Goal: Find specific page/section: Find specific page/section

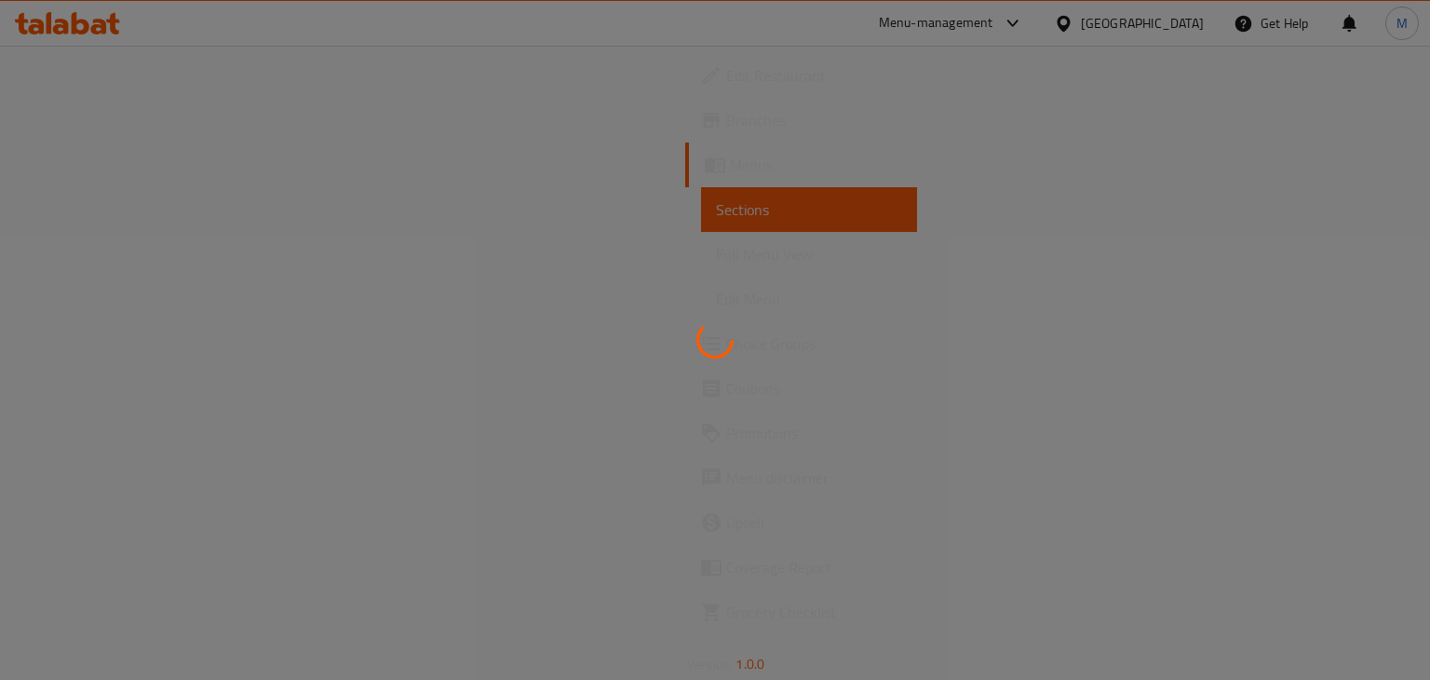
click at [1201, 362] on div at bounding box center [715, 340] width 1430 height 680
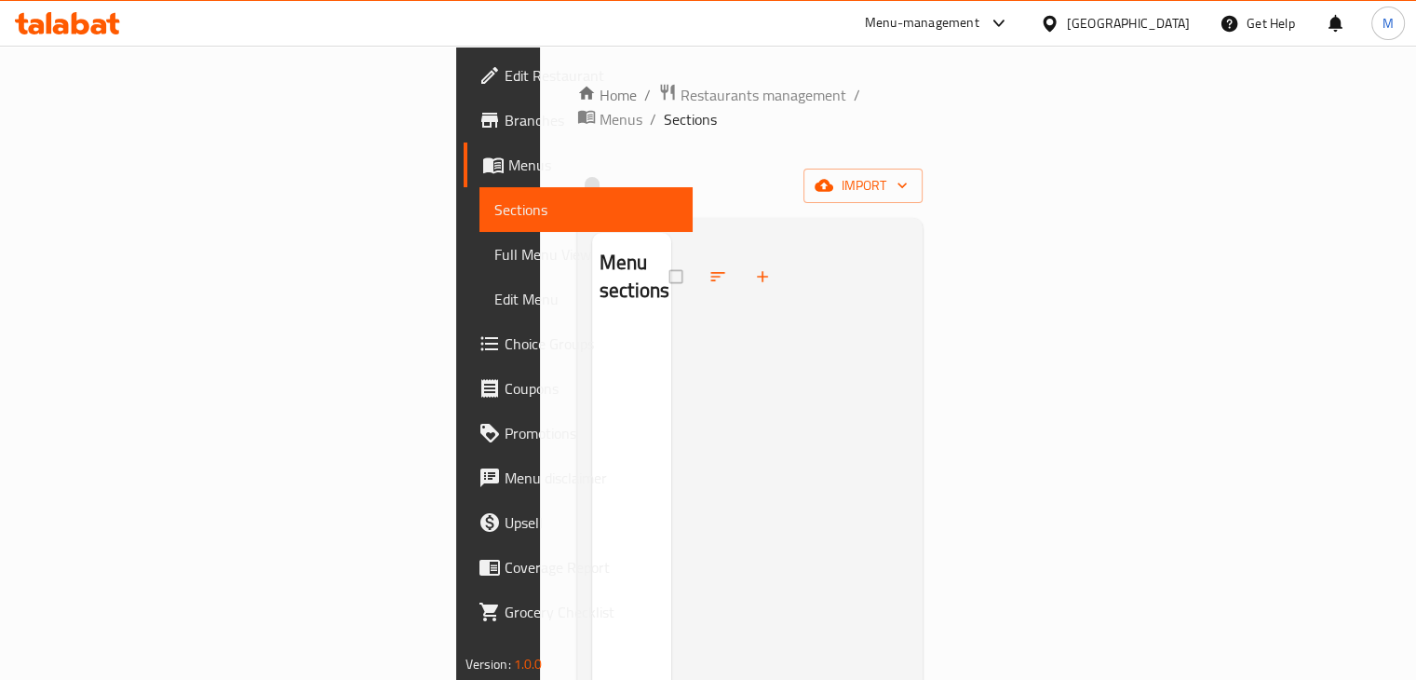
click at [1067, 25] on div at bounding box center [1053, 23] width 27 height 20
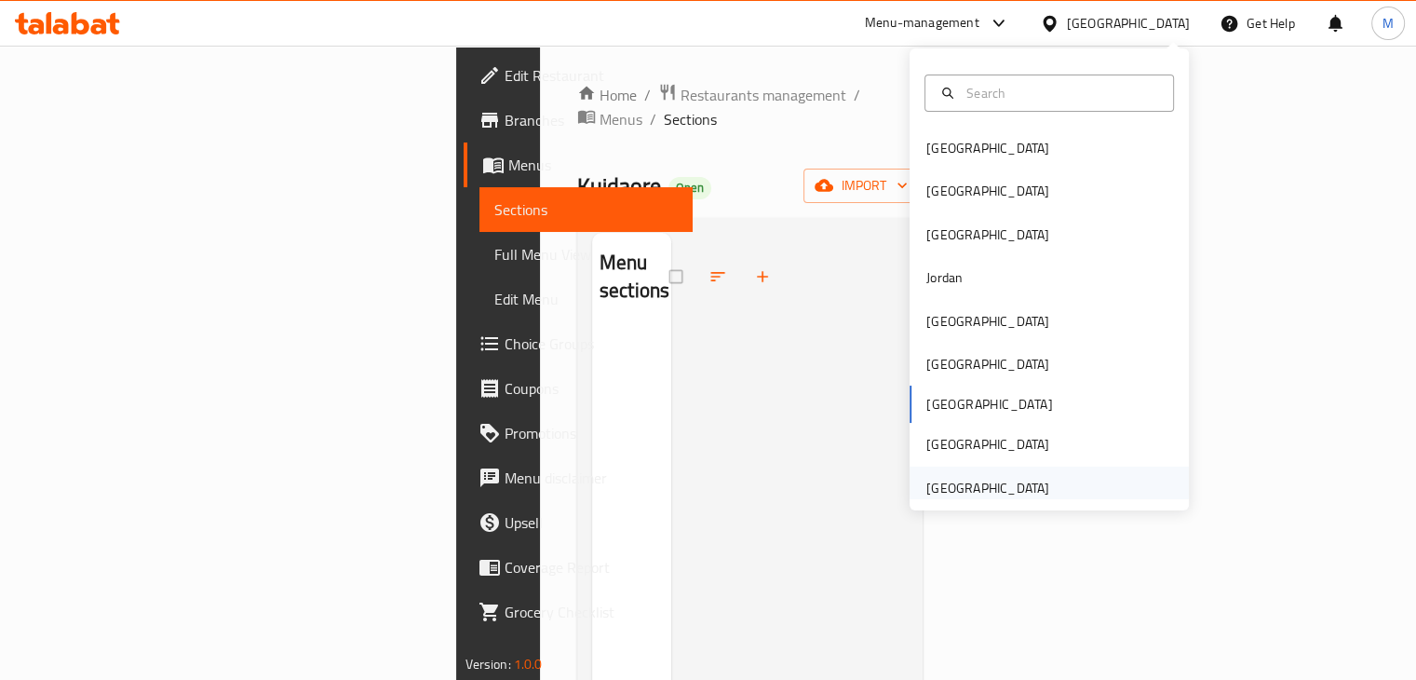
click at [974, 493] on div "[GEOGRAPHIC_DATA]" at bounding box center [987, 488] width 123 height 20
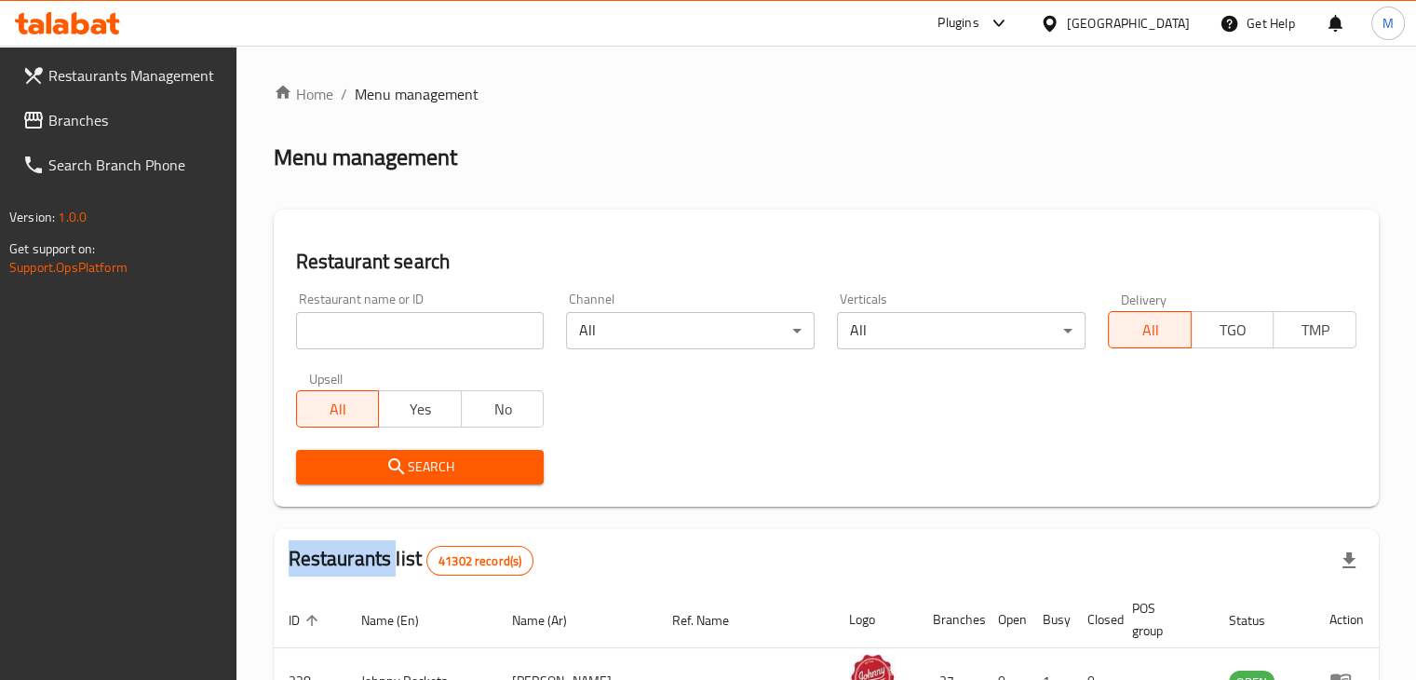
drag, startPoint x: 1201, startPoint y: 433, endPoint x: 957, endPoint y: 431, distance: 243.9
click at [1201, 433] on div "Restaurant name or ID Restaurant name or ID Channel All ​ Verticals All ​ Deliv…" at bounding box center [826, 388] width 1083 height 214
click at [417, 337] on input "search" at bounding box center [420, 330] width 249 height 37
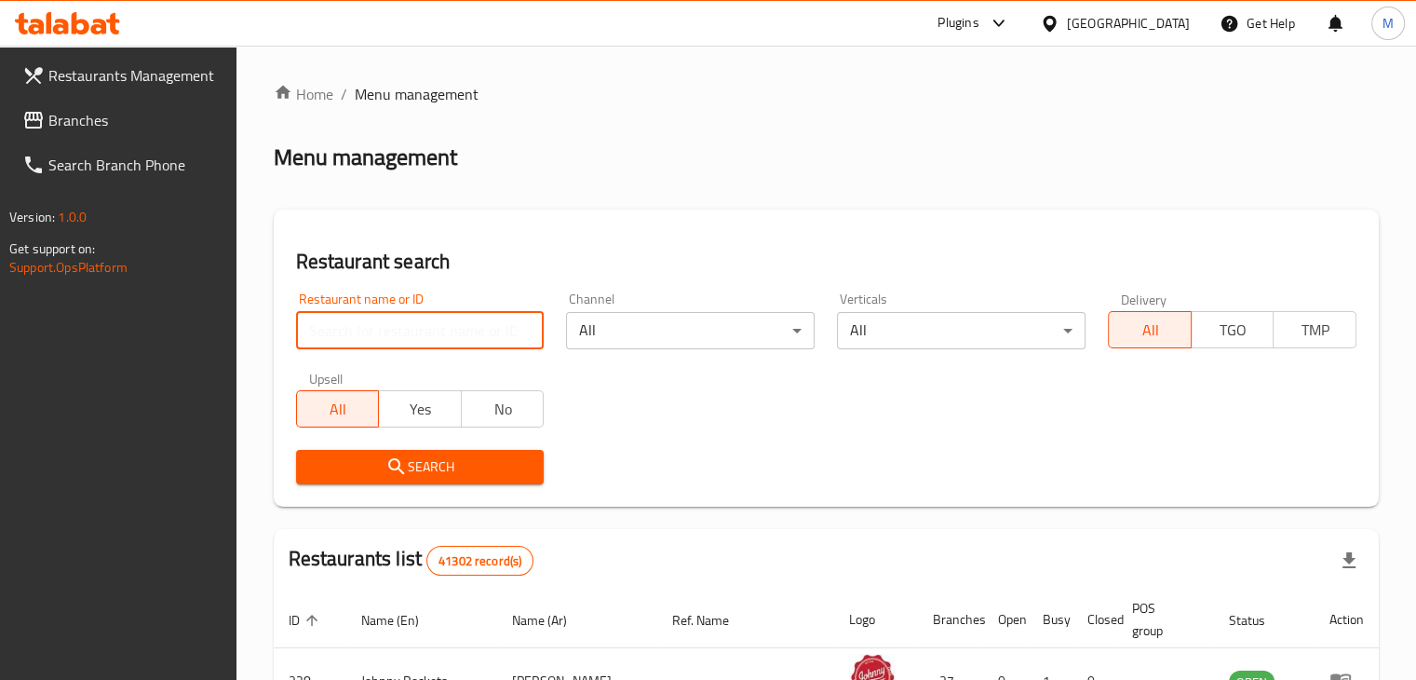
paste input "Roasters"
type input "Roasters"
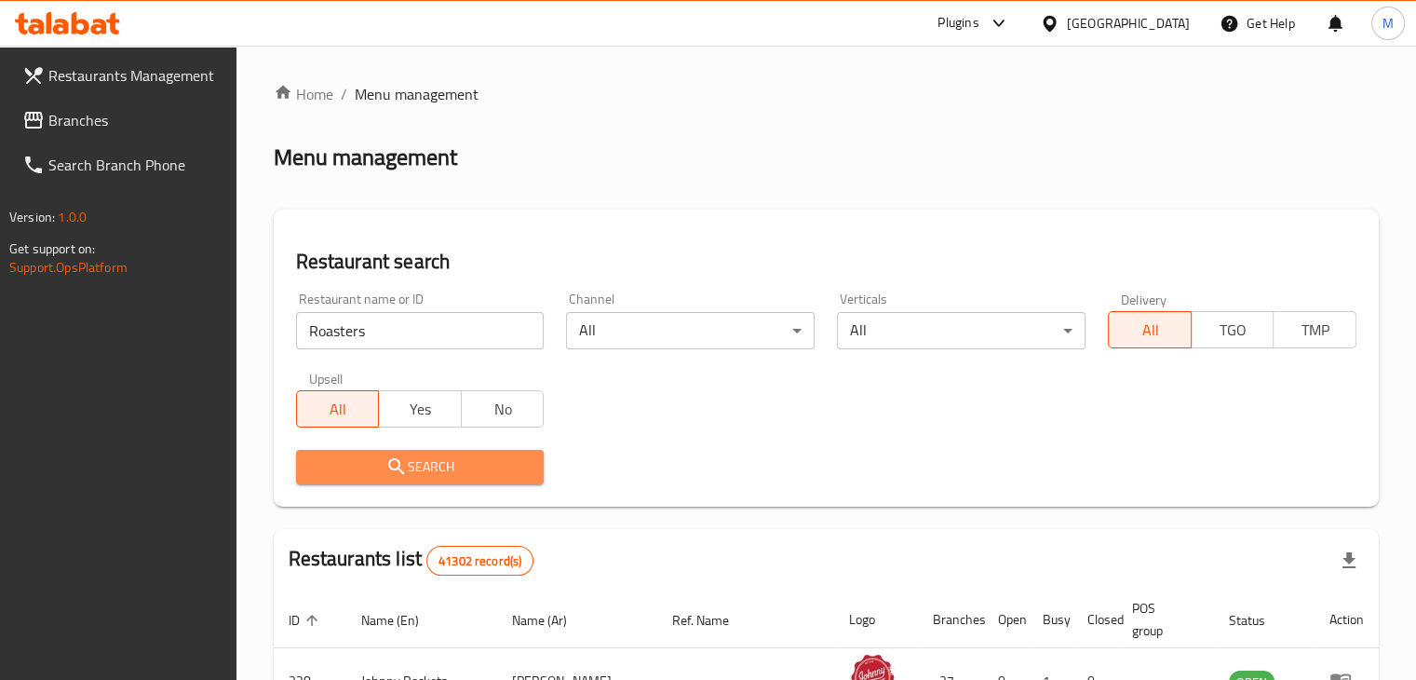
click at [453, 470] on span "Search" at bounding box center [420, 466] width 219 height 23
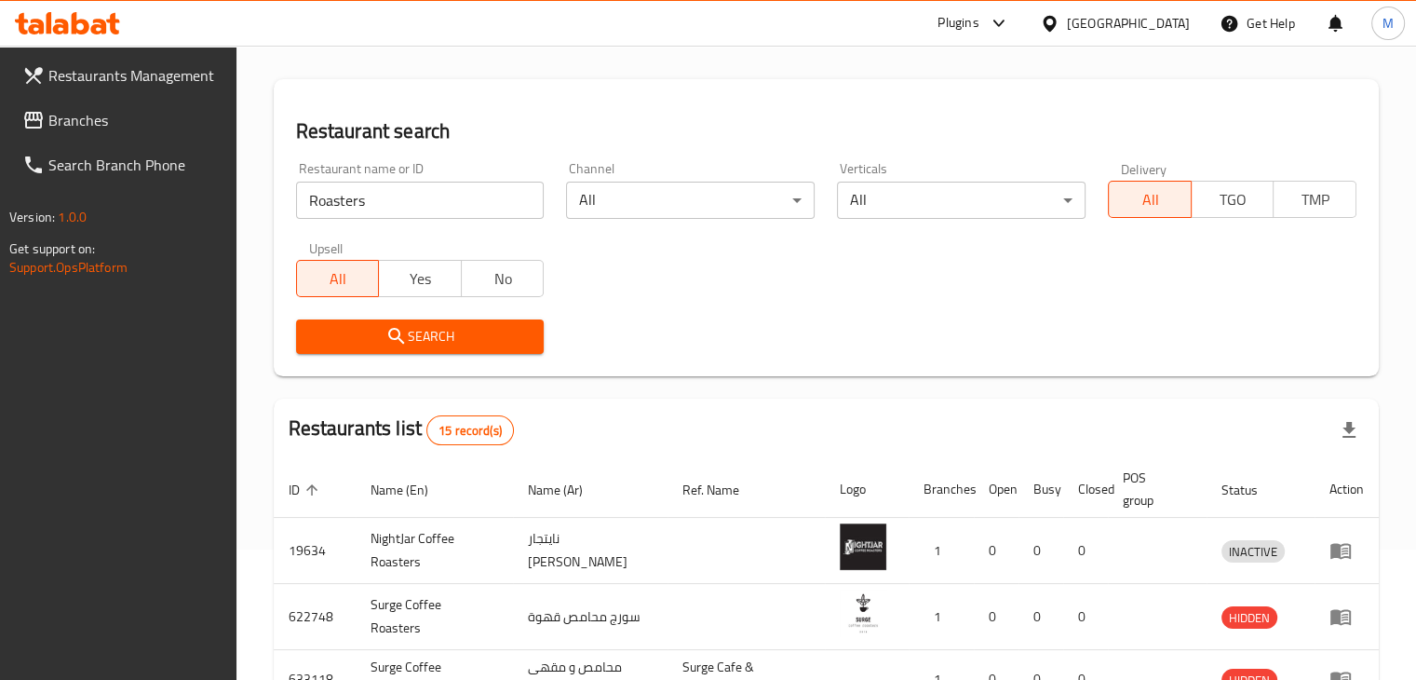
scroll to position [279, 0]
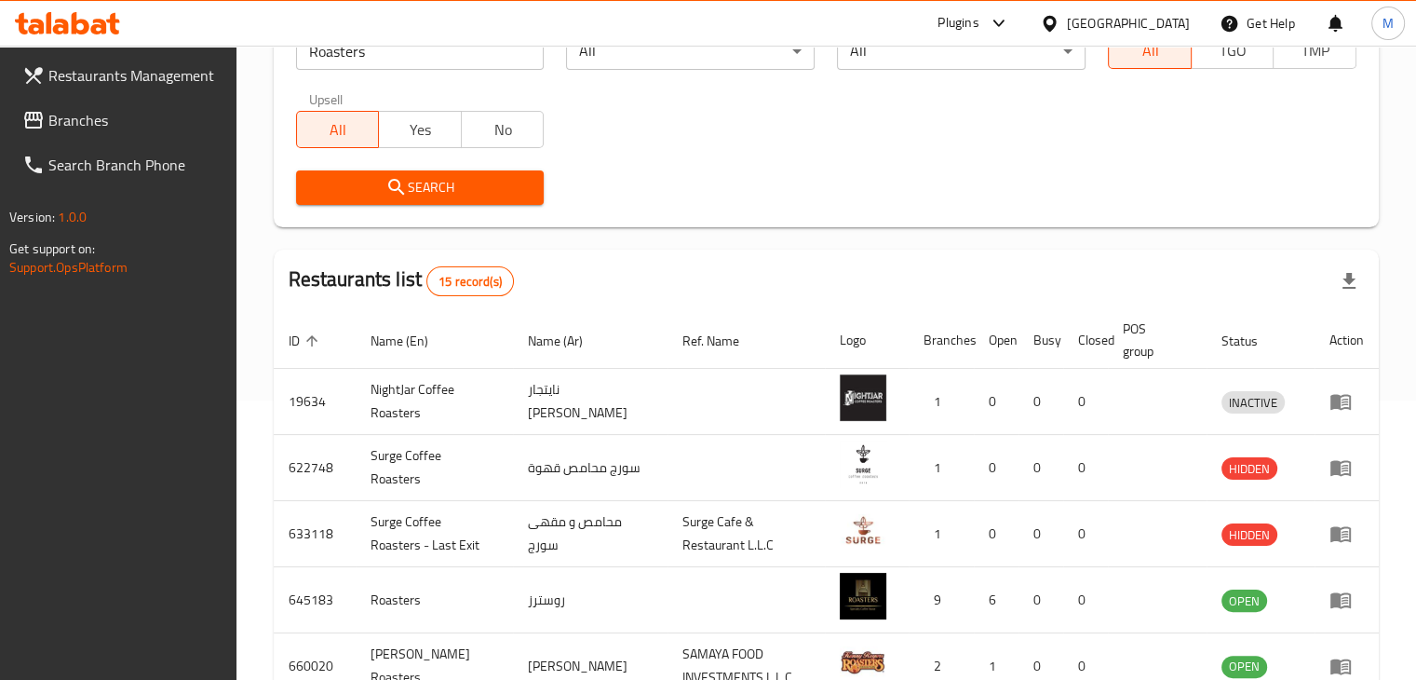
drag, startPoint x: 122, startPoint y: 112, endPoint x: 160, endPoint y: 134, distance: 44.2
click at [122, 112] on span "Branches" at bounding box center [134, 120] width 173 height 22
